Goal: Information Seeking & Learning: Compare options

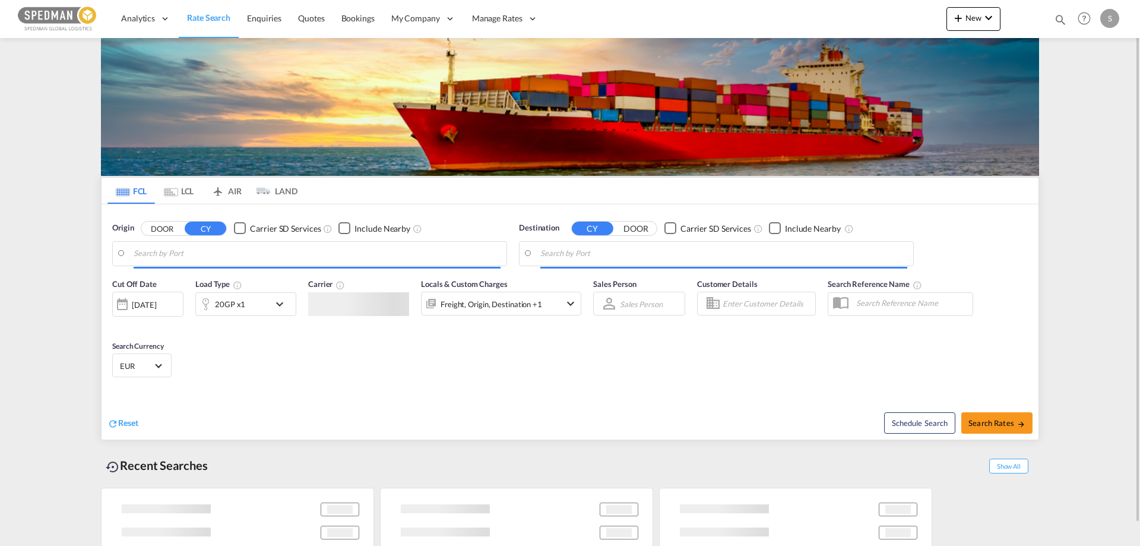
type input "[GEOGRAPHIC_DATA], DKFRC"
type input "Haiphong, VNHPH"
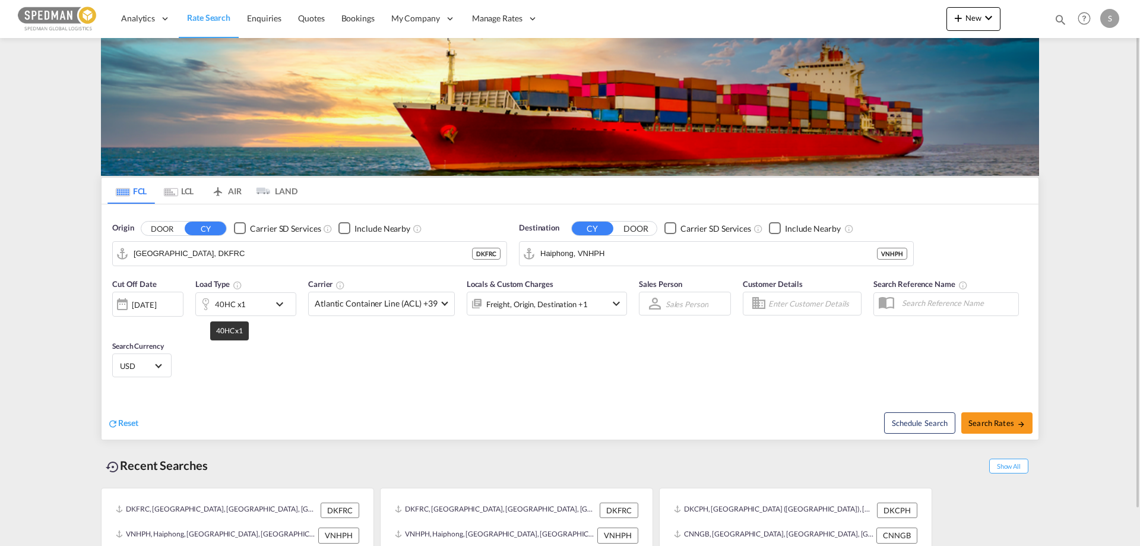
click at [237, 305] on div "40HC x1" at bounding box center [230, 304] width 31 height 17
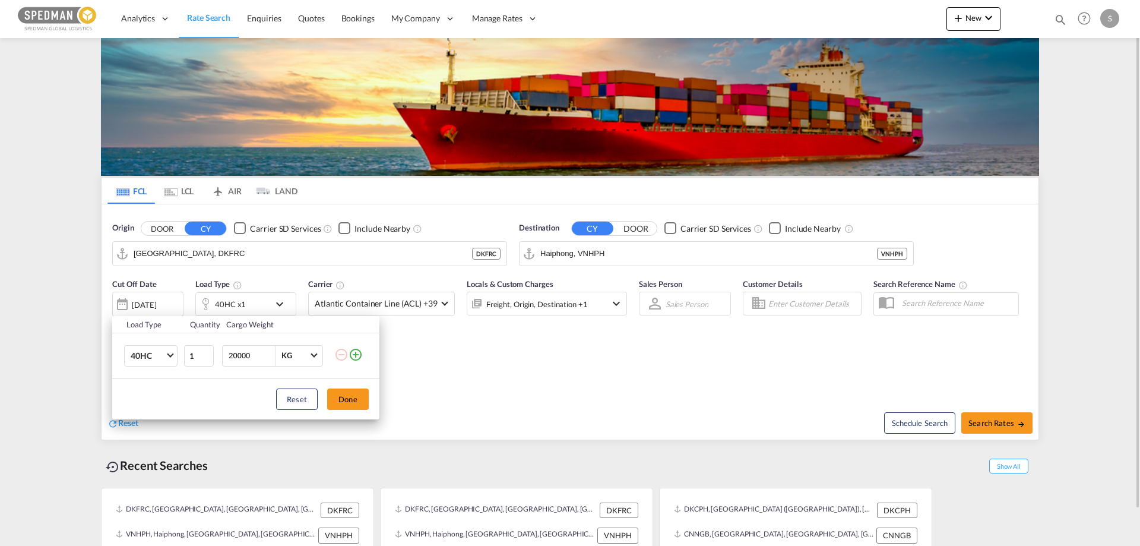
click at [237, 305] on div "Load Type Quantity Cargo Weight 40HC 20GP 40GP 40HC 45HC 20RE 40RE 40HR 20OT 40…" at bounding box center [570, 273] width 1140 height 546
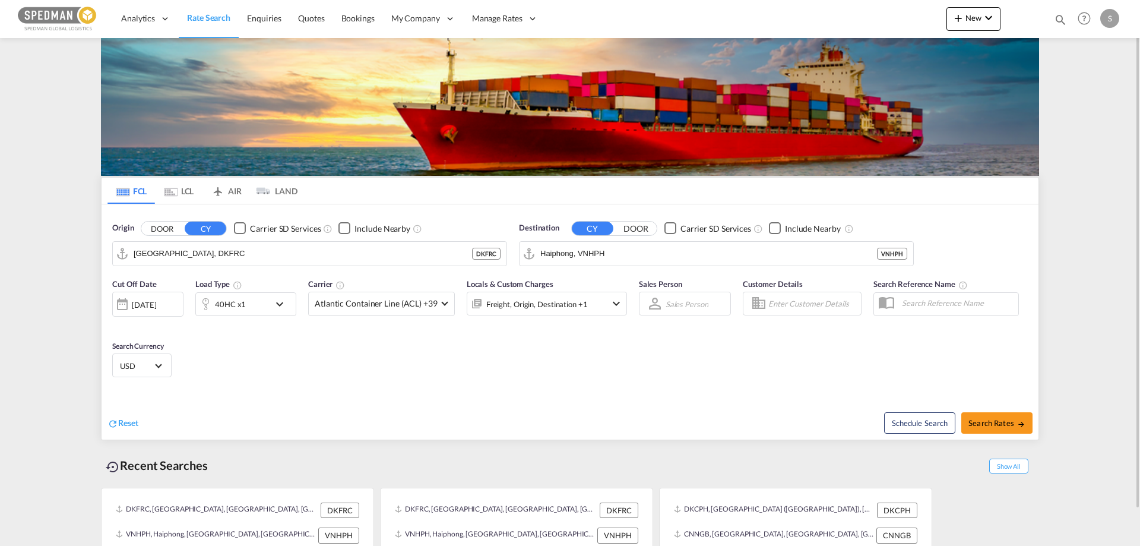
click at [571, 407] on div "Reset" at bounding box center [341, 413] width 466 height 33
click at [149, 298] on div "[DATE]" at bounding box center [147, 304] width 71 height 25
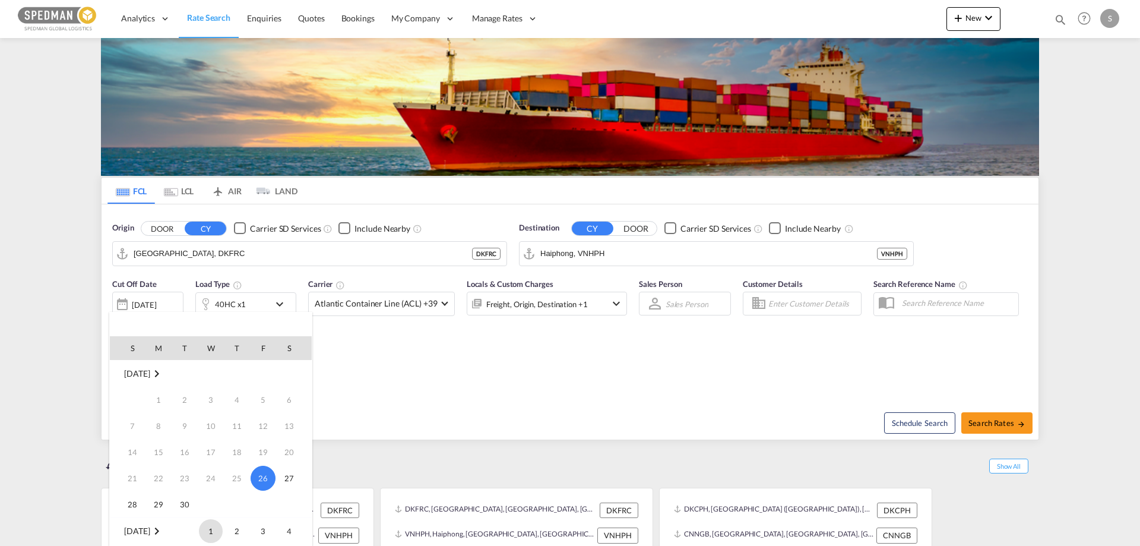
click at [211, 527] on span "1" at bounding box center [211, 531] width 24 height 24
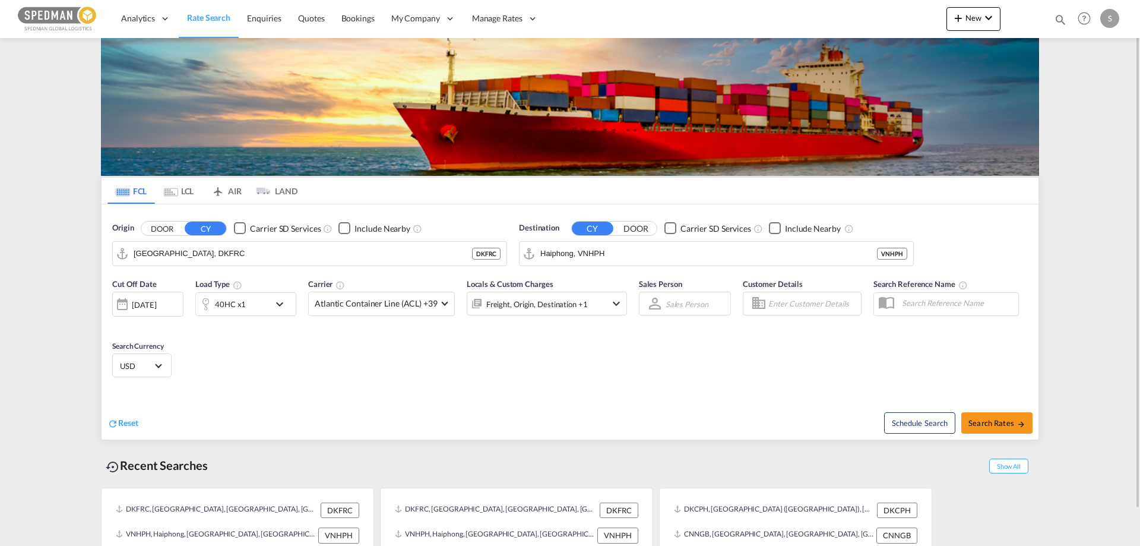
drag, startPoint x: 472, startPoint y: 393, endPoint x: 782, endPoint y: 412, distance: 310.0
click at [473, 393] on div "Reset Schedule Search Search Rates" at bounding box center [570, 414] width 937 height 52
click at [975, 428] on button "Search Rates" at bounding box center [997, 422] width 71 height 21
type input "DKFRC to VNHPH / [DATE]"
